Goal: Task Accomplishment & Management: Use online tool/utility

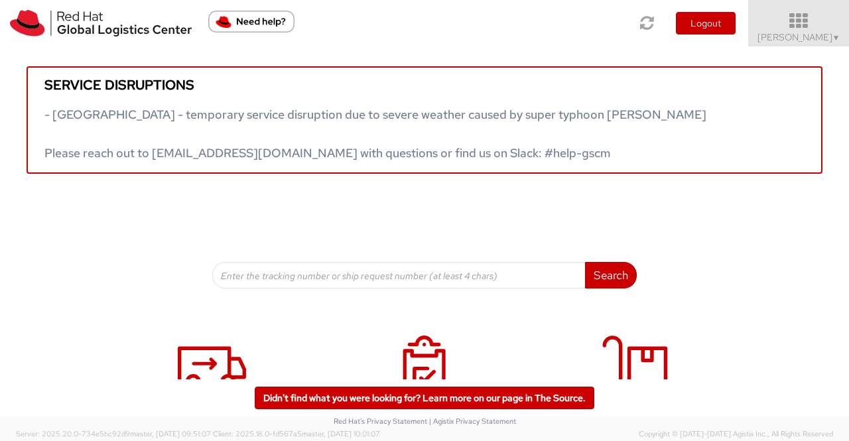
click at [834, 38] on span "▼" at bounding box center [836, 38] width 8 height 11
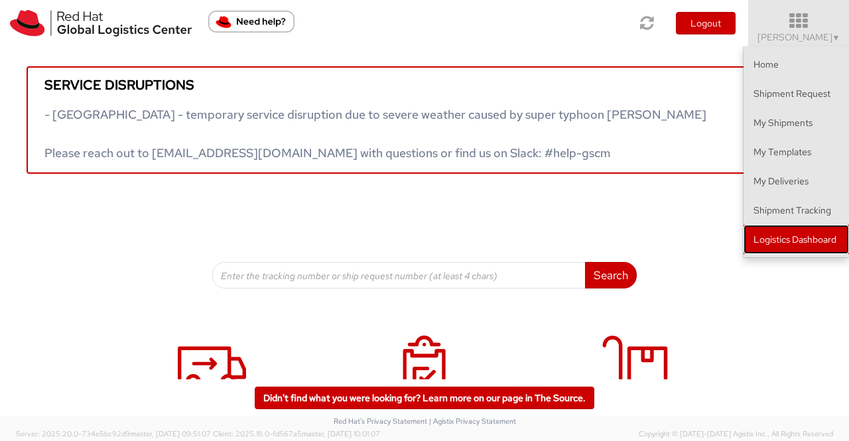
click at [801, 243] on link "Logistics Dashboard" at bounding box center [796, 239] width 105 height 29
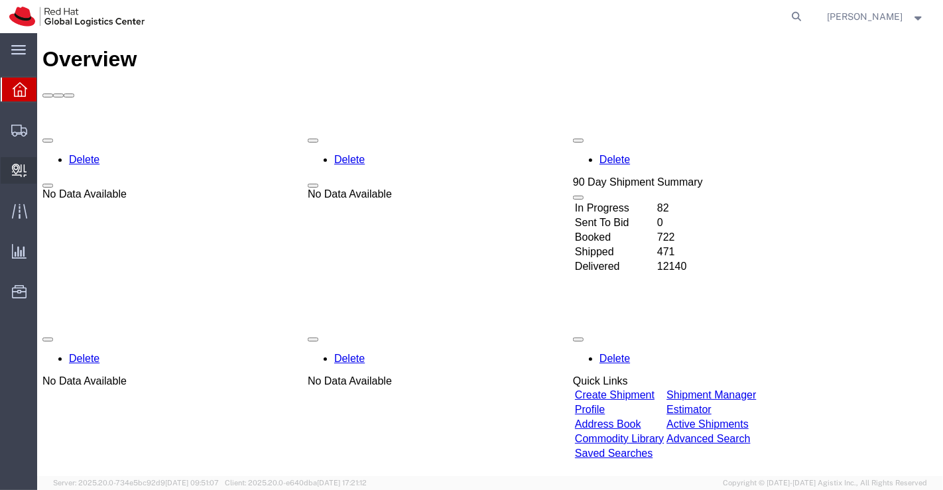
click at [0, 0] on span "Create Delivery" at bounding box center [0, 0] width 0 height 0
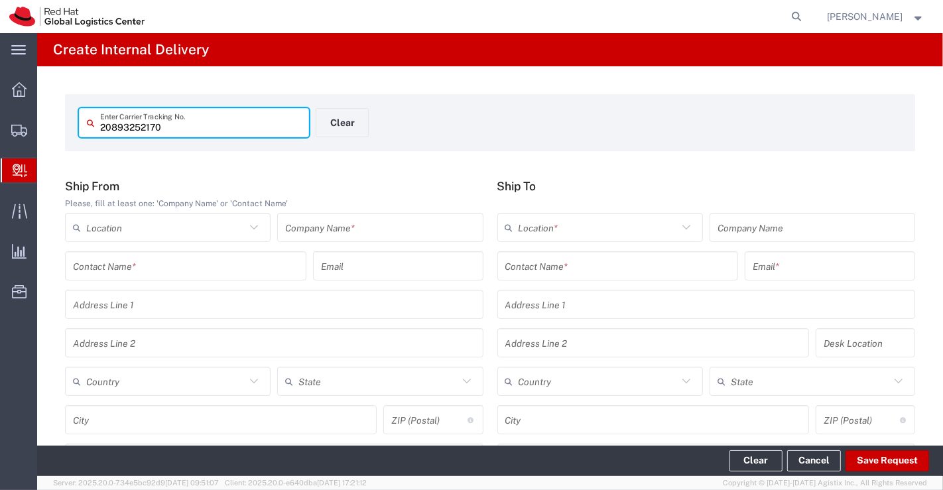
type input "20893252170"
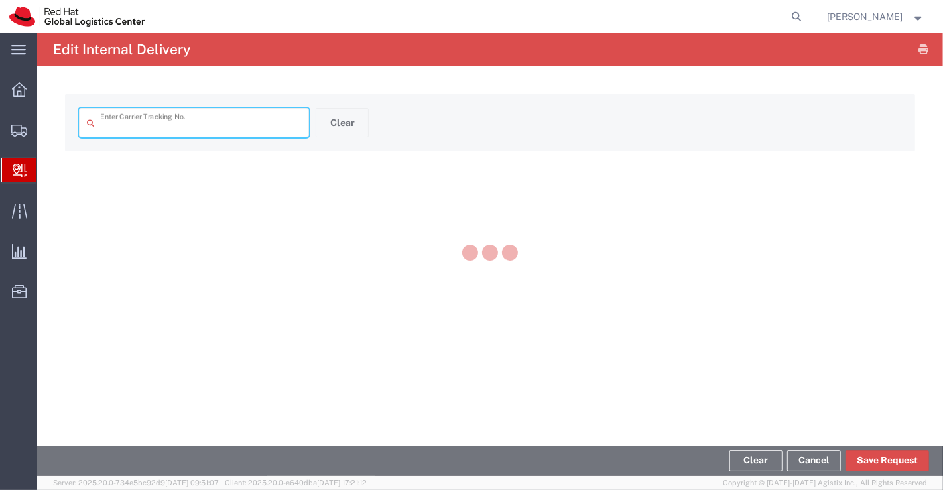
type input "20893252170"
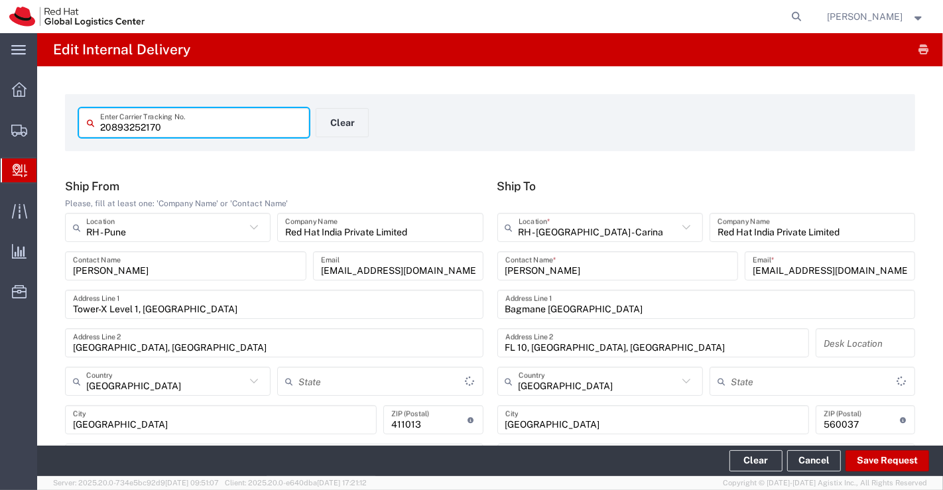
type input "Your Packaging"
type input "Mahārāshtra"
type input "Domestic Priority"
type input "Karnataka"
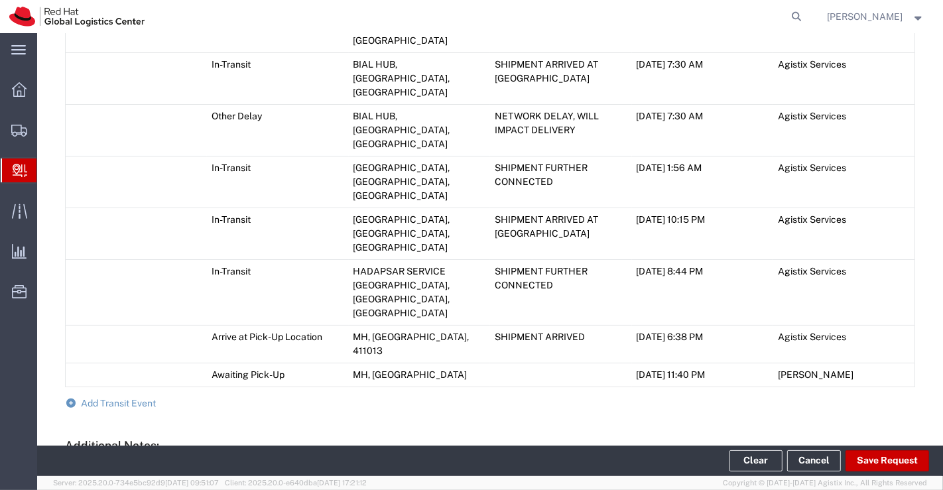
scroll to position [953, 0]
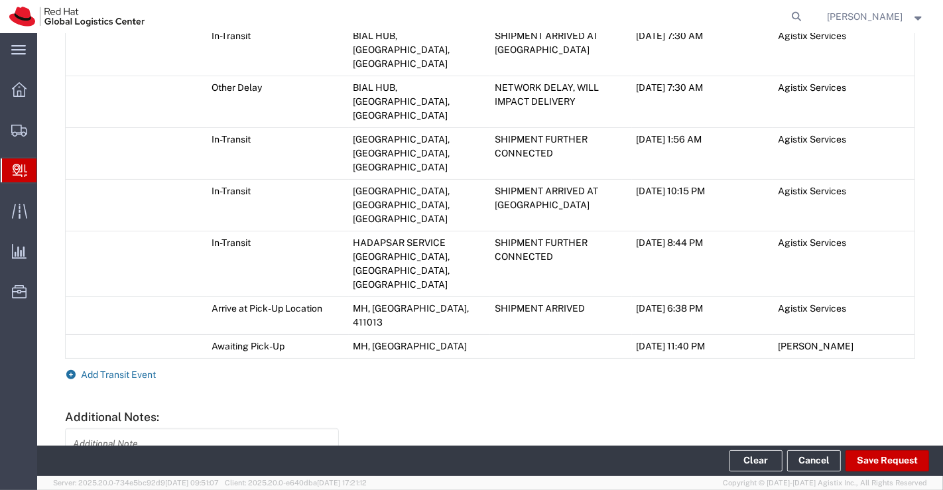
click at [72, 370] on icon at bounding box center [71, 374] width 12 height 9
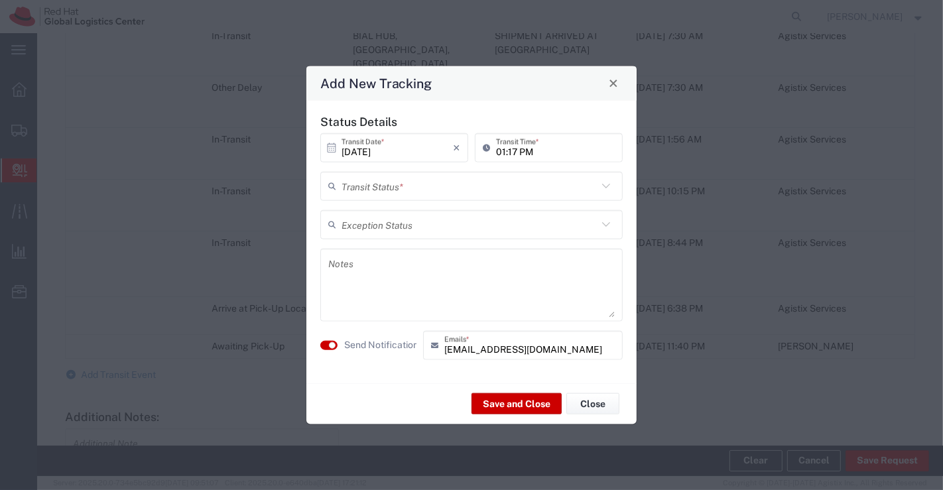
click at [605, 186] on icon at bounding box center [606, 186] width 8 height 5
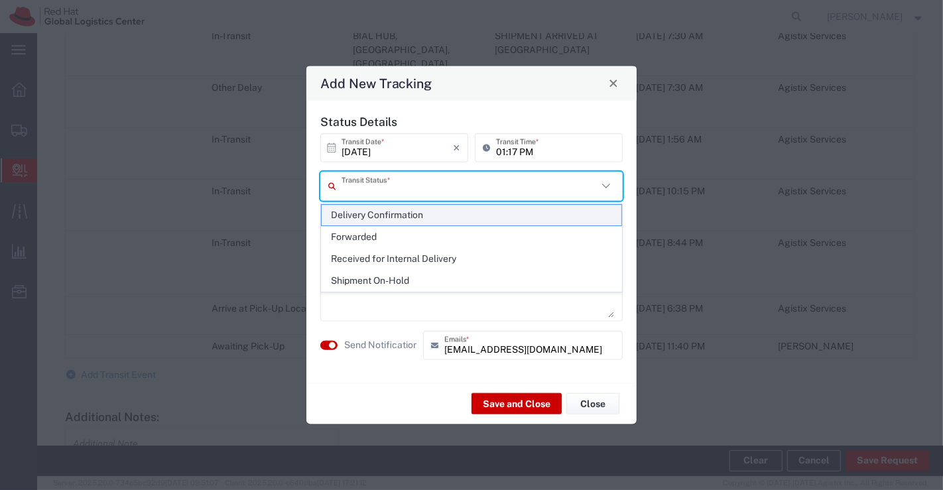
click at [596, 213] on span "Delivery Confirmation" at bounding box center [472, 215] width 300 height 21
type input "Delivery Confirmation"
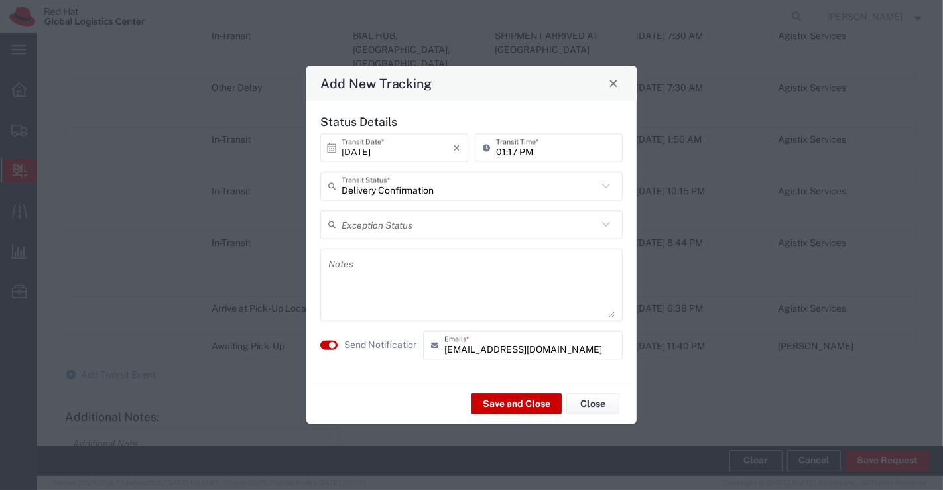
click at [420, 271] on textarea at bounding box center [471, 284] width 287 height 65
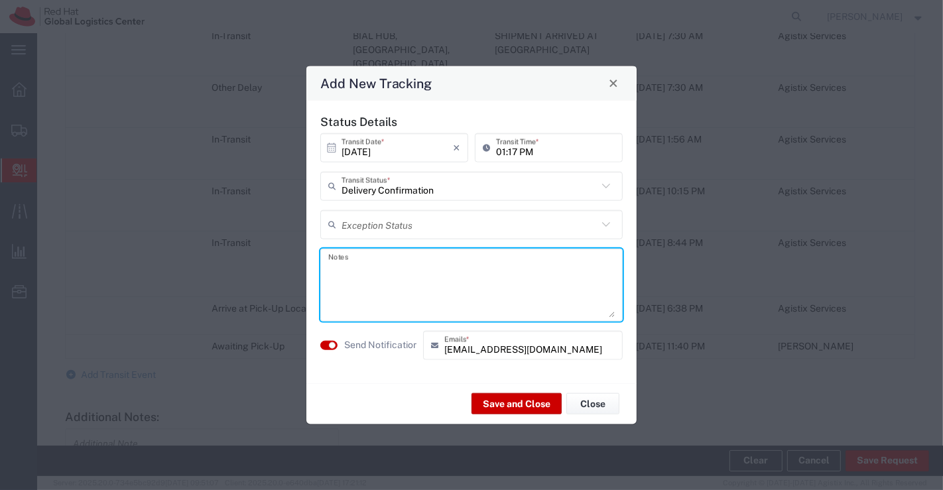
paste textarea "Package collected on 10th Oct 2025"
type textarea "Package collected on 10th Oct 2025"
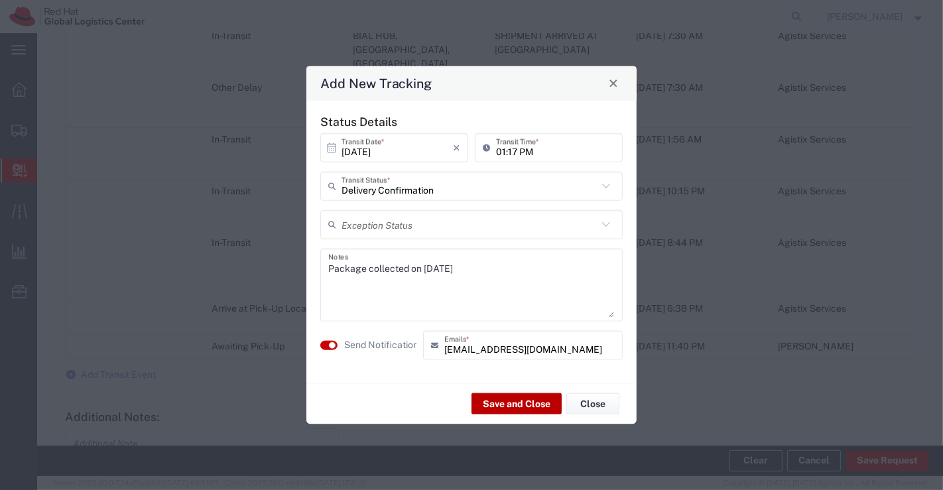
click at [491, 402] on button "Save and Close" at bounding box center [517, 403] width 90 height 21
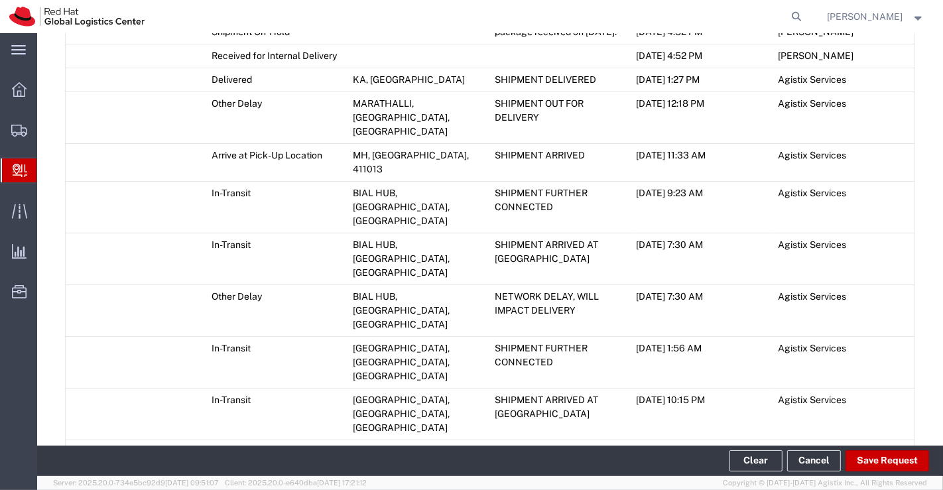
scroll to position [695, 0]
